Goal: Transaction & Acquisition: Purchase product/service

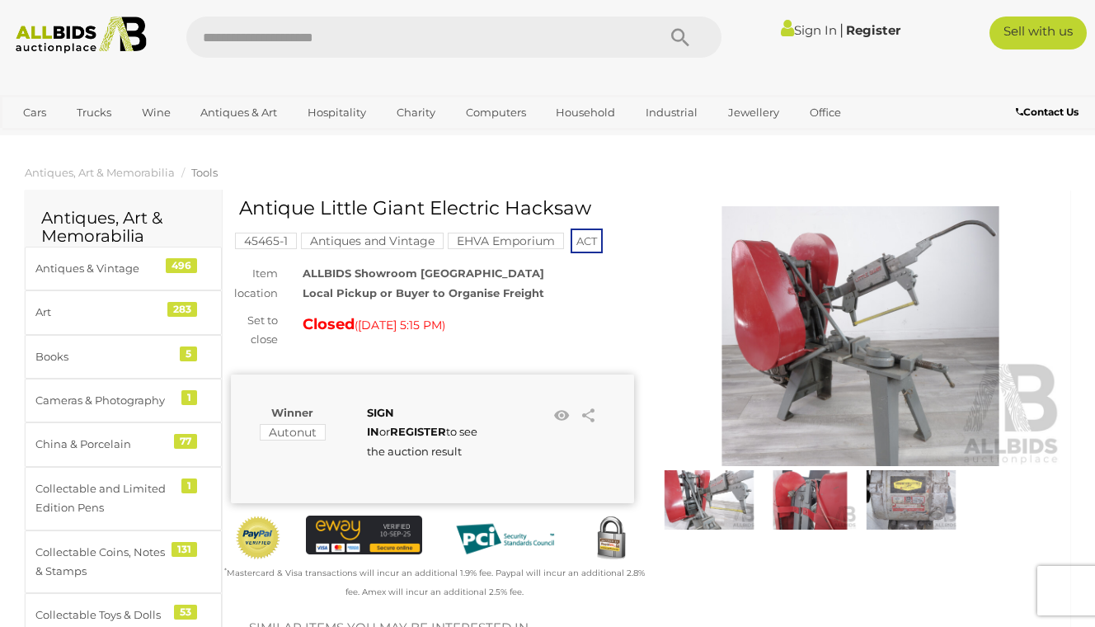
click at [824, 334] on img at bounding box center [860, 336] width 403 height 260
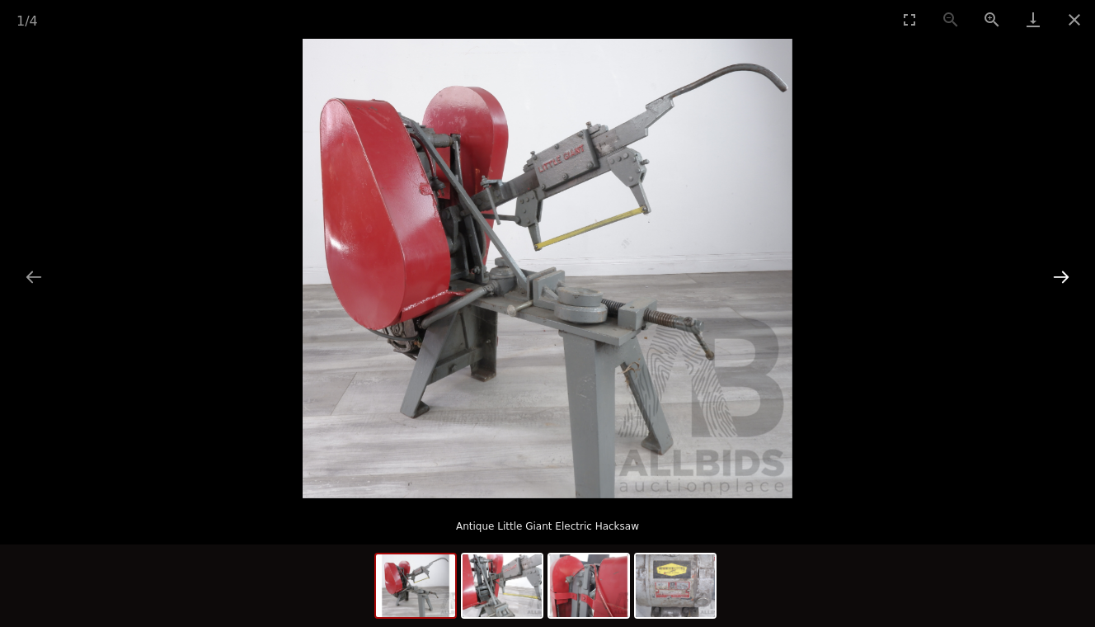
click at [1055, 275] on button "Next slide" at bounding box center [1061, 277] width 35 height 32
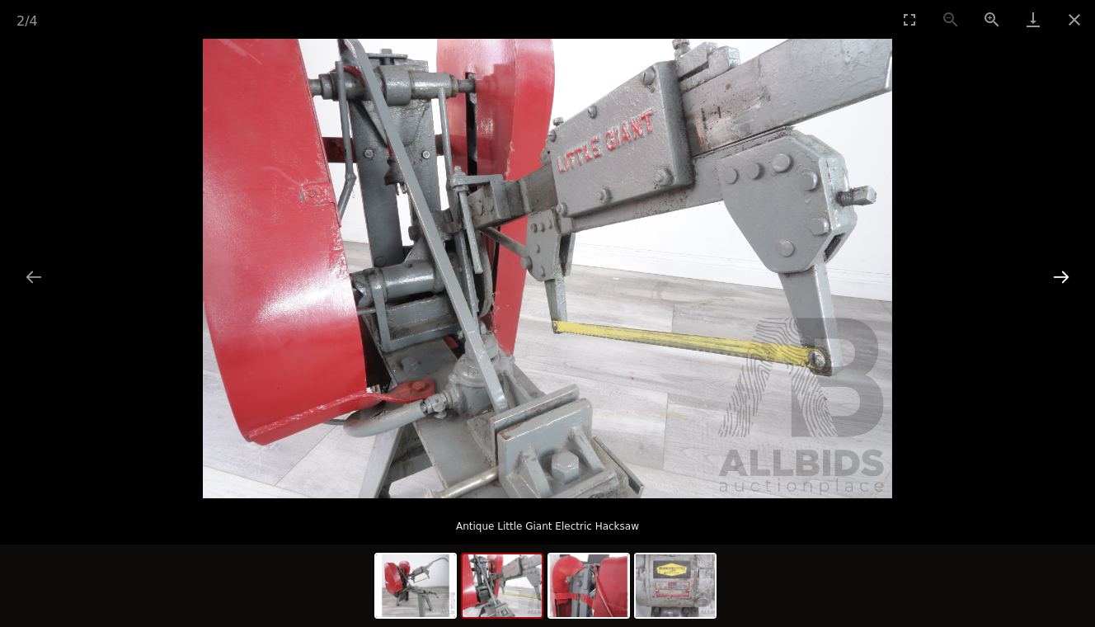
click at [1055, 275] on button "Next slide" at bounding box center [1061, 277] width 35 height 32
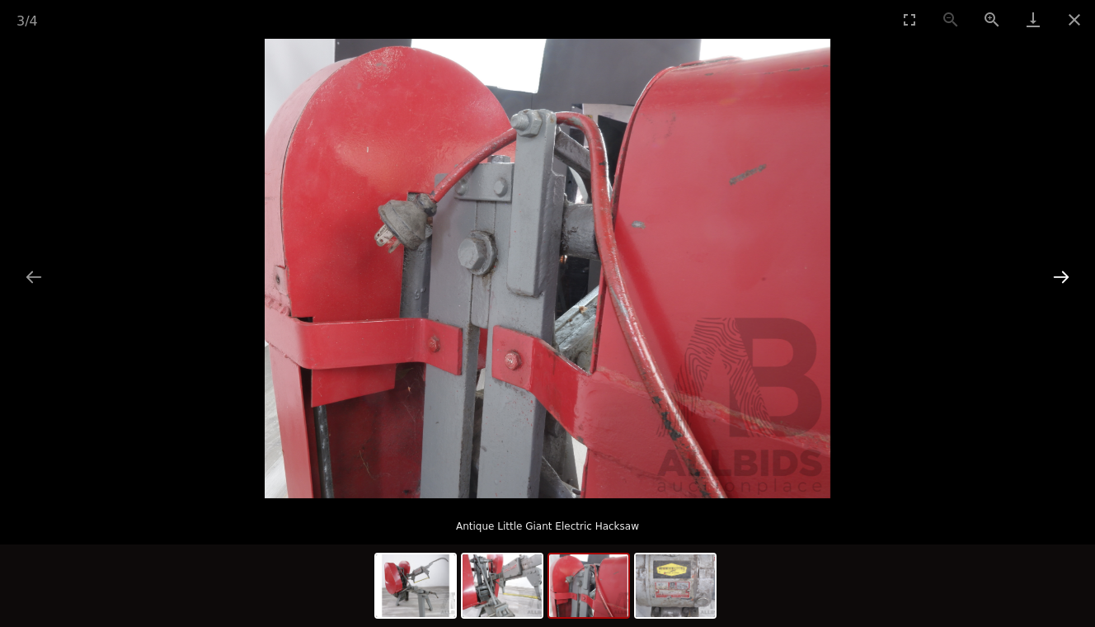
click at [1055, 275] on button "Next slide" at bounding box center [1061, 277] width 35 height 32
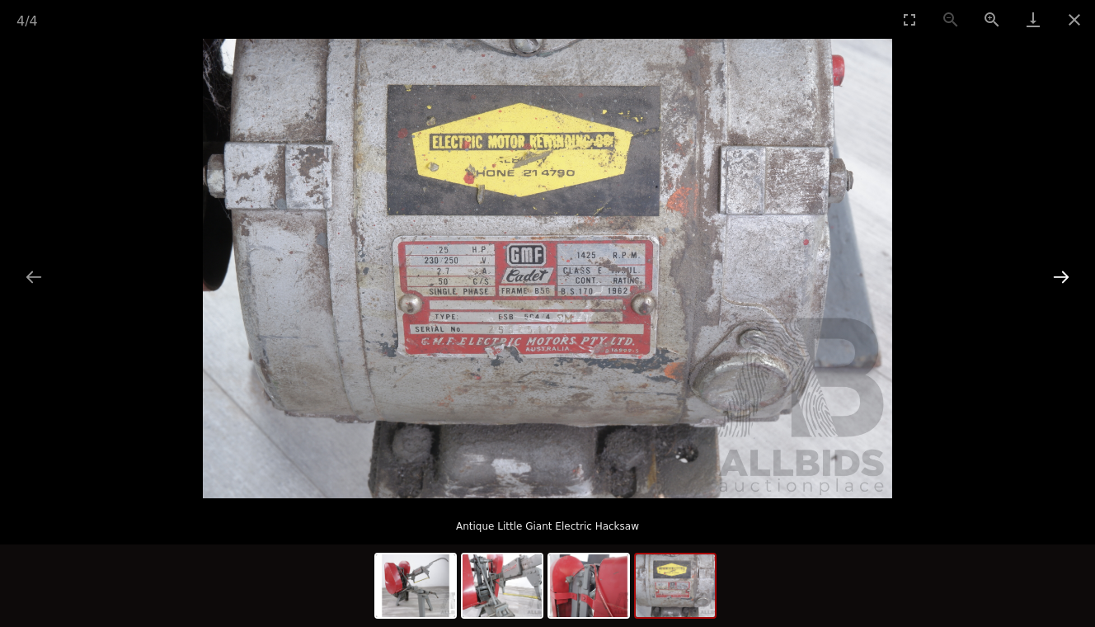
click at [1056, 275] on button "Next slide" at bounding box center [1061, 277] width 35 height 32
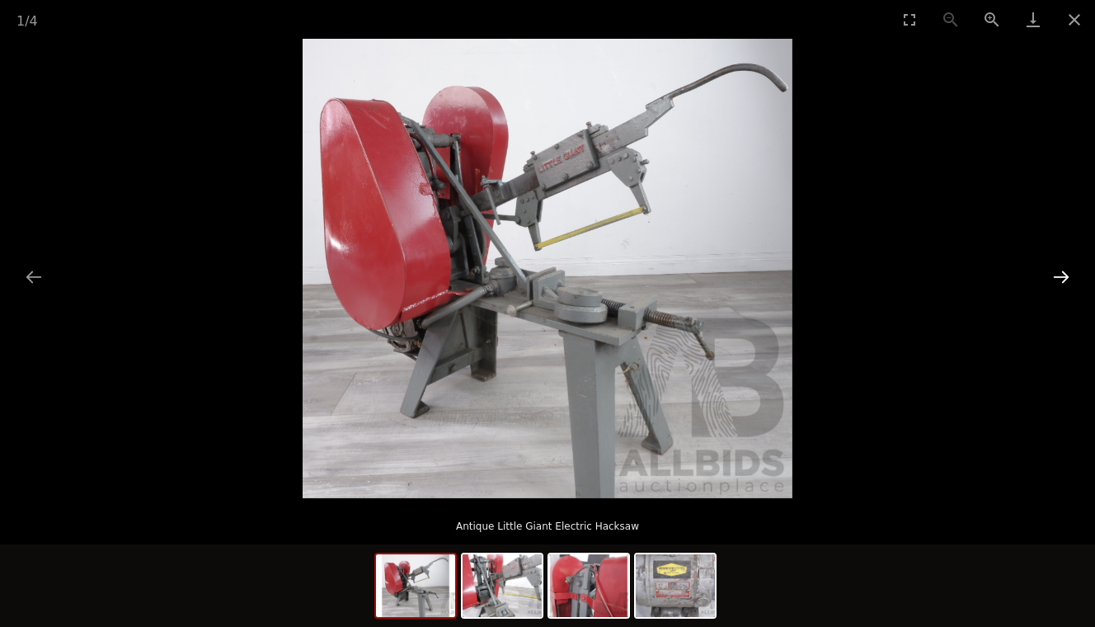
click at [1056, 275] on button "Next slide" at bounding box center [1061, 277] width 35 height 32
